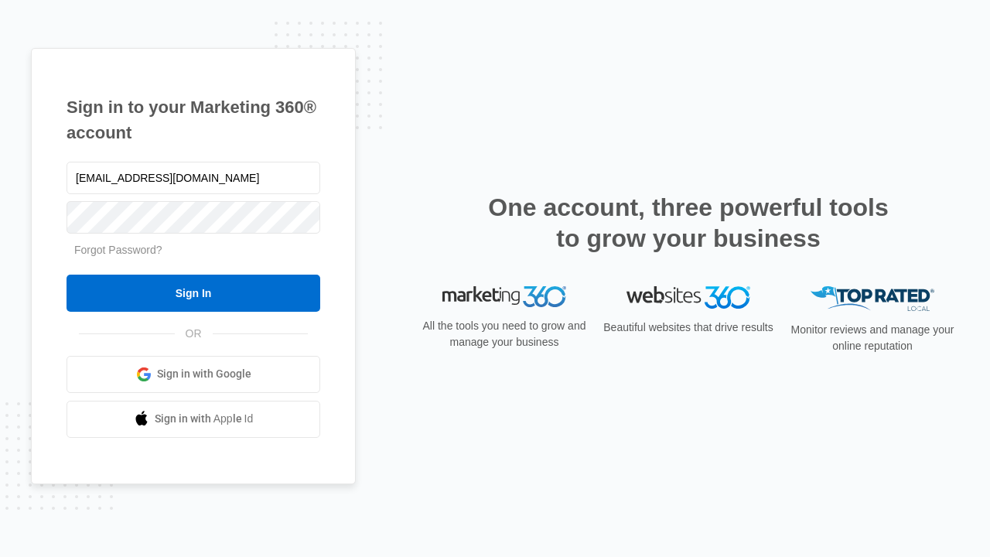
type input "[EMAIL_ADDRESS][DOMAIN_NAME]"
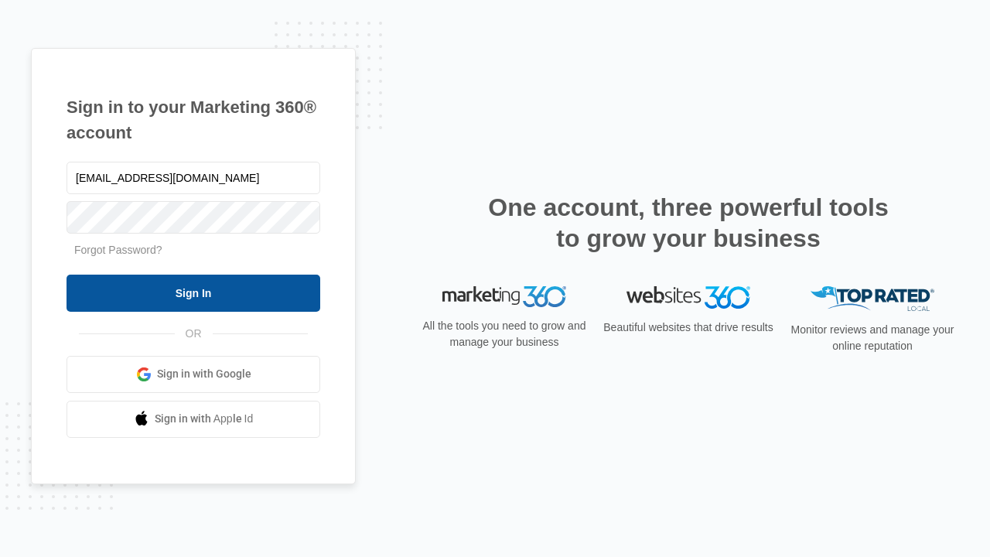
click at [193, 292] on input "Sign In" at bounding box center [194, 293] width 254 height 37
